Goal: Submit feedback/report problem: Submit feedback/report problem

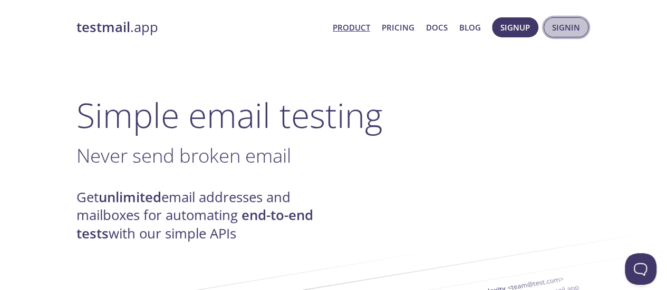
click at [562, 33] on span "Signin" at bounding box center [566, 28] width 28 height 14
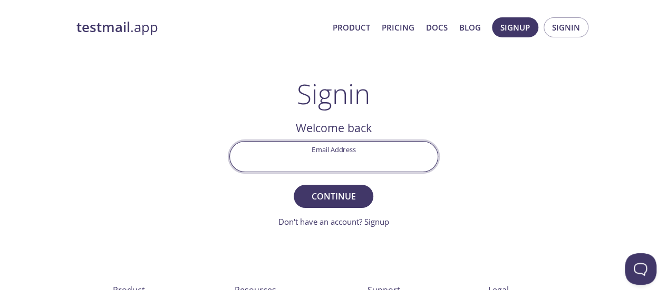
click at [333, 160] on input "Email Address" at bounding box center [334, 157] width 208 height 30
click at [329, 164] on input "Email Address" at bounding box center [334, 157] width 208 height 30
paste input "[EMAIL_ADDRESS][DOMAIN_NAME]"
type input "[EMAIL_ADDRESS][DOMAIN_NAME]"
click at [327, 209] on form "Email Address [EMAIL_ADDRESS][DOMAIN_NAME] Continue Don't have an account? Sign…" at bounding box center [333, 184] width 209 height 87
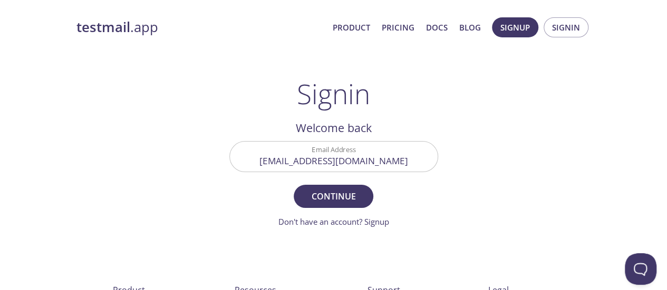
click at [328, 208] on form "Email Address [EMAIL_ADDRESS][DOMAIN_NAME] Continue Don't have an account? Sign…" at bounding box center [333, 184] width 209 height 87
click at [329, 203] on span "Continue" at bounding box center [333, 196] width 56 height 15
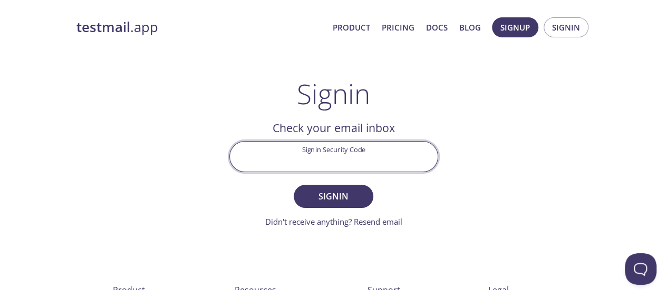
click at [333, 160] on input "Signin Security Code" at bounding box center [334, 157] width 208 height 30
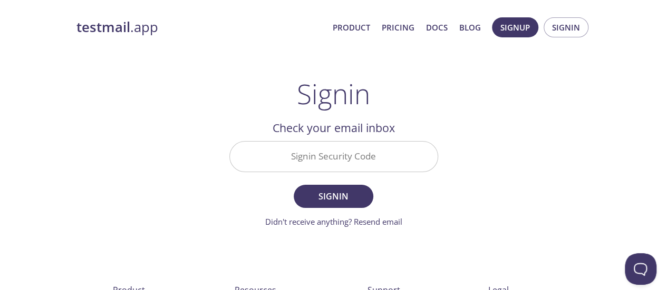
click at [460, 113] on div "testmail .app Product Pricing Docs Blog Signup Signin Signin Welcome back Email…" at bounding box center [334, 231] width 540 height 440
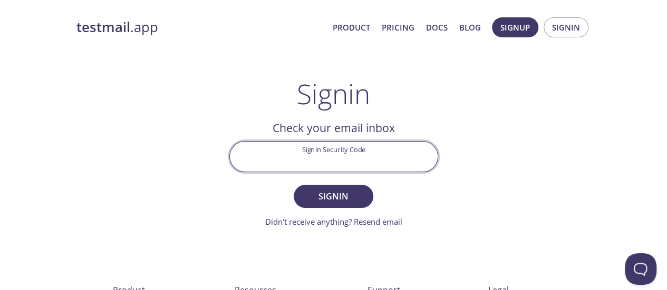
click at [358, 155] on input "Signin Security Code" at bounding box center [334, 157] width 208 height 30
paste input "KKKY9GD"
type input "KKKY9GD"
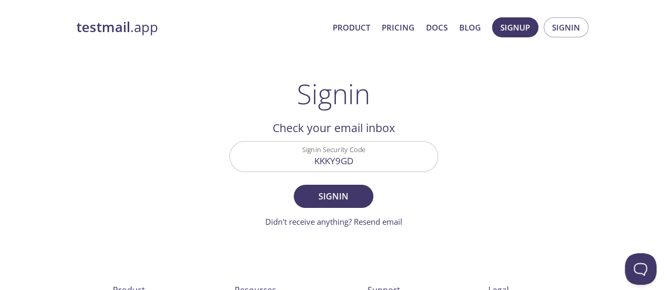
click at [480, 140] on div "testmail .app Product Pricing Docs Blog Signup Signin Signin Welcome back Email…" at bounding box center [334, 231] width 540 height 440
click at [343, 200] on span "Signin" at bounding box center [333, 196] width 56 height 15
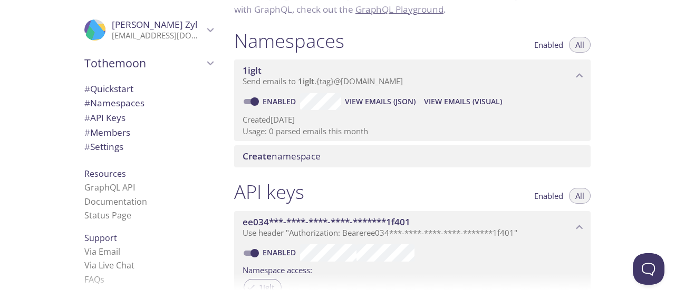
scroll to position [105, 0]
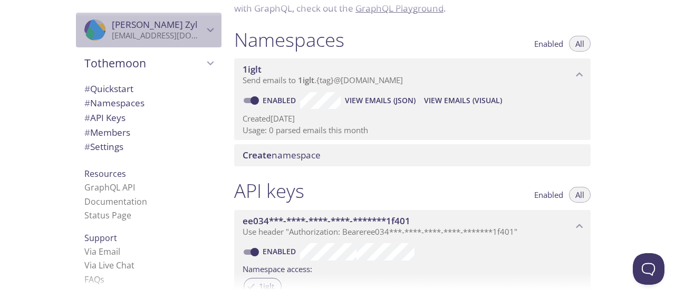
click at [183, 33] on p "[EMAIL_ADDRESS][DOMAIN_NAME]" at bounding box center [158, 36] width 92 height 11
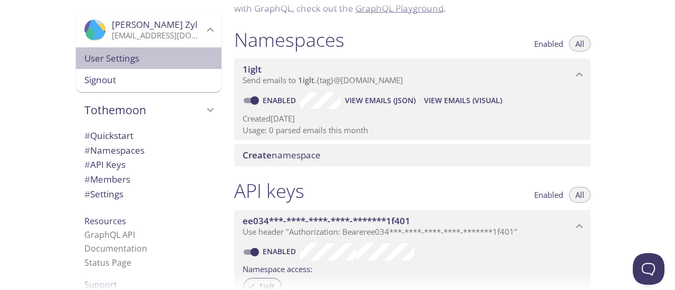
click at [98, 63] on span "User Settings" at bounding box center [148, 59] width 129 height 14
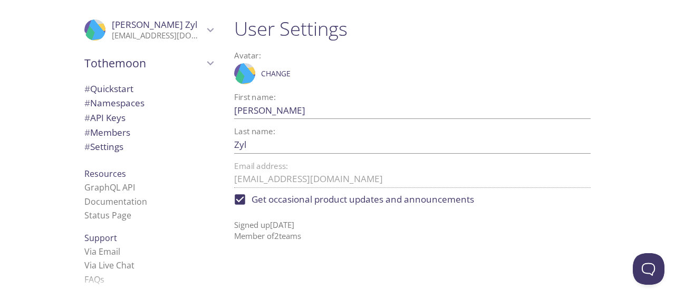
click at [135, 148] on span "# Settings" at bounding box center [148, 147] width 129 height 14
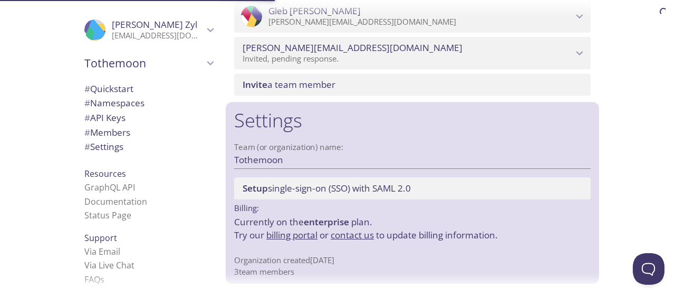
scroll to position [583, 0]
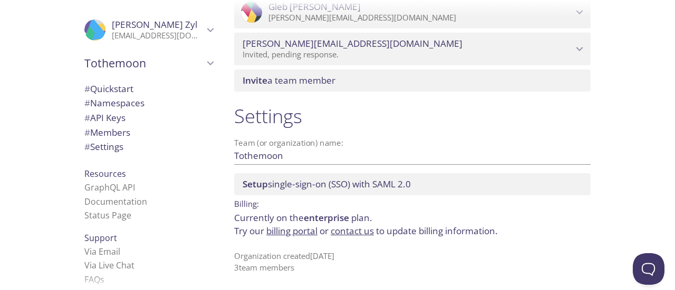
click at [307, 235] on link "billing portal" at bounding box center [291, 231] width 51 height 12
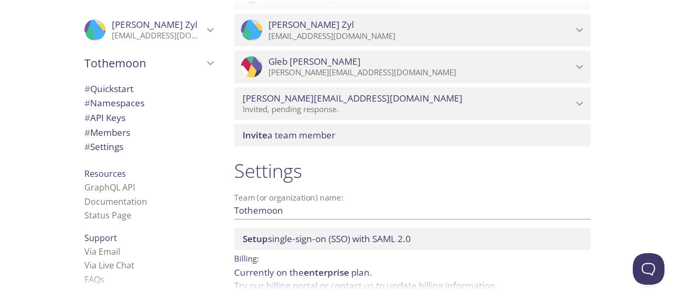
scroll to position [583, 0]
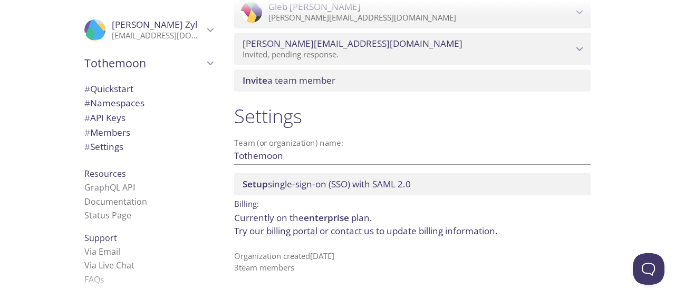
click at [353, 235] on link "contact us" at bounding box center [351, 231] width 43 height 12
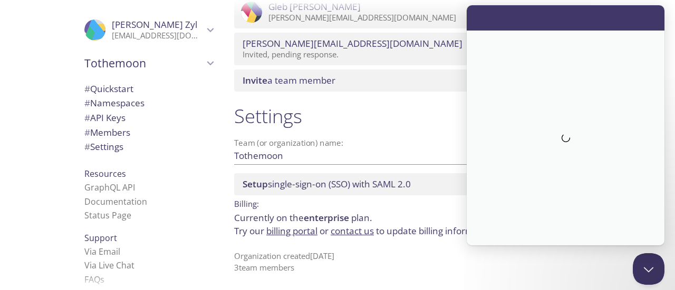
scroll to position [0, 0]
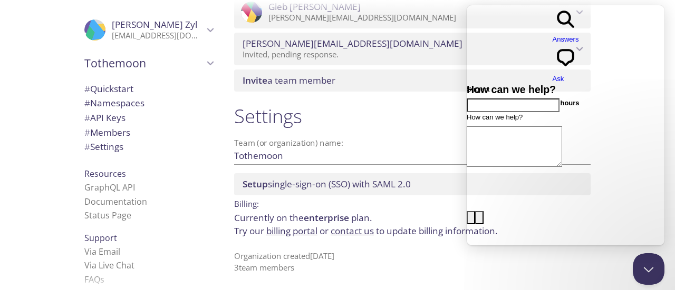
click at [527, 99] on input "Subject" at bounding box center [512, 106] width 93 height 14
click at [500, 126] on textarea "How can we help?" at bounding box center [513, 146] width 95 height 41
paste textarea "Good day! Unfortunately we no longer plan to use the services. Could you please…"
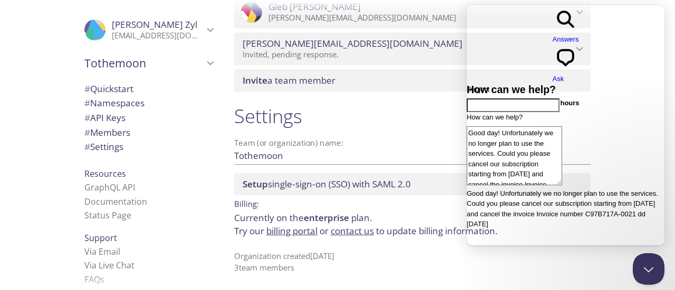
drag, startPoint x: 492, startPoint y: 128, endPoint x: 588, endPoint y: 129, distance: 95.4
click at [562, 128] on textarea "Good day! Unfortunately we no longer plan to use the services. Could you please…" at bounding box center [513, 155] width 95 height 59
click at [507, 134] on textarea "Good day! Unfortunately we no longer plan to use the services. Could you please…" at bounding box center [513, 155] width 95 height 59
drag, startPoint x: 487, startPoint y: 126, endPoint x: 600, endPoint y: 127, distance: 112.8
click at [562, 127] on textarea "Good day! Unfortunately we no longer plan to use the services. Could you please…" at bounding box center [513, 155] width 95 height 59
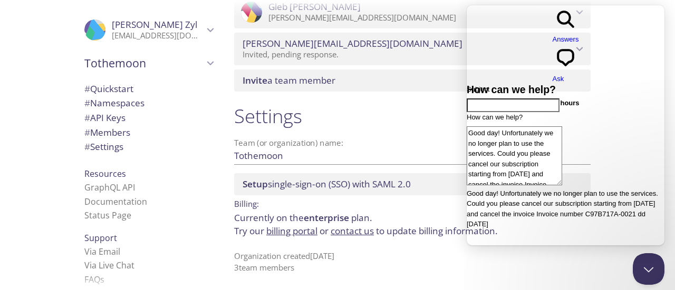
drag, startPoint x: 594, startPoint y: 114, endPoint x: 599, endPoint y: 128, distance: 14.0
click at [562, 128] on textarea "Good day! Unfortunately we no longer plan to use the services. Could you please…" at bounding box center [513, 155] width 95 height 59
type textarea "Good day! Unfortunately we no longer plan to use the services. Could you please…"
click at [537, 99] on input "Subject" at bounding box center [512, 106] width 93 height 14
paste input "Cancel subscription"
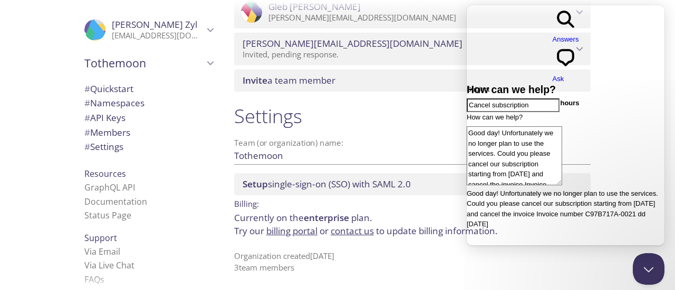
type input "Cancel subscription"
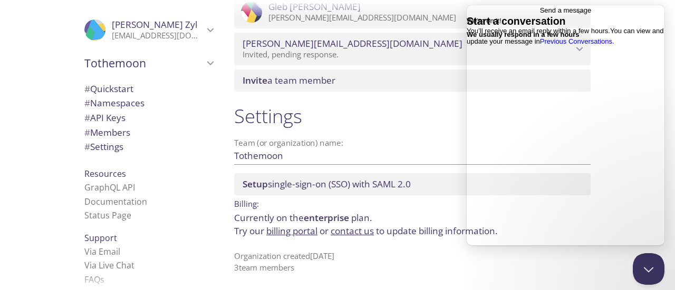
click at [540, 14] on span "Go back" at bounding box center [540, 10] width 0 height 8
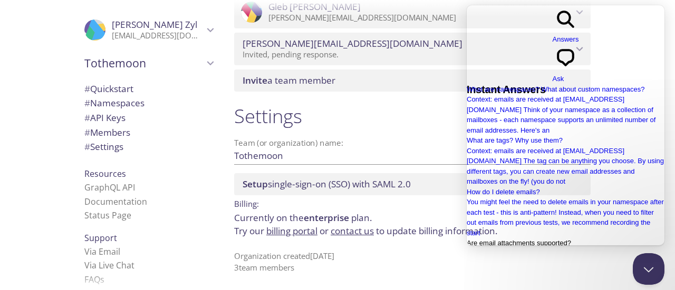
scroll to position [243, 0]
